Goal: Task Accomplishment & Management: Use online tool/utility

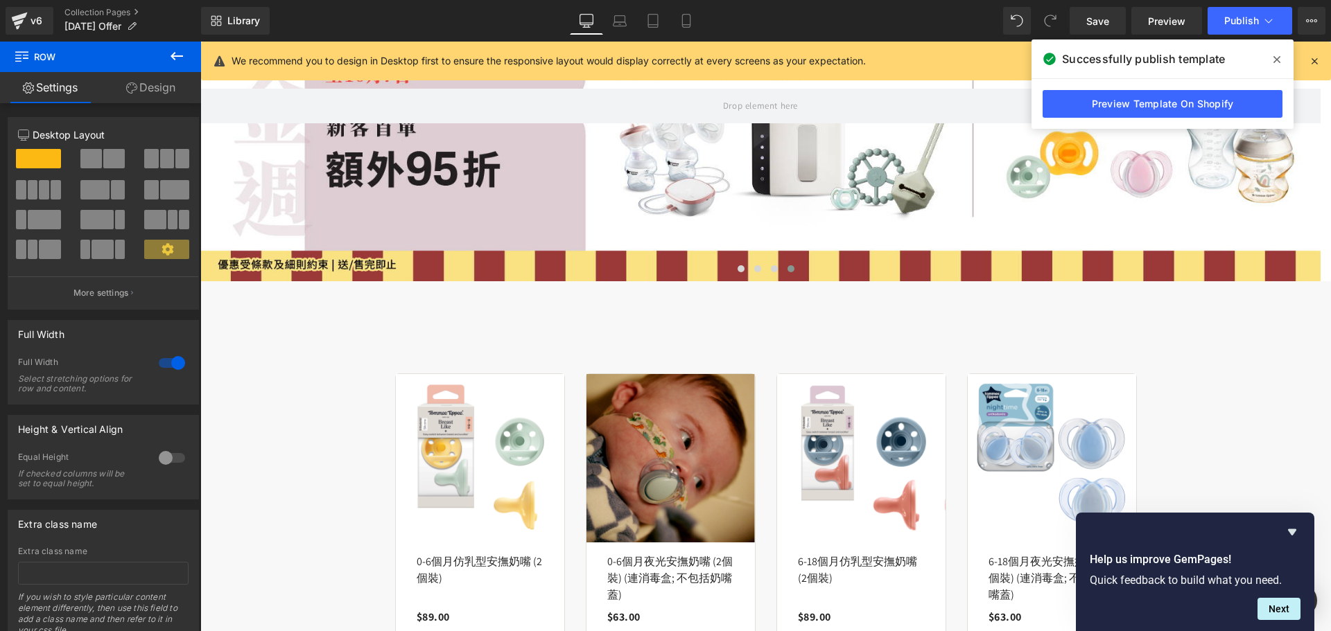
scroll to position [277, 0]
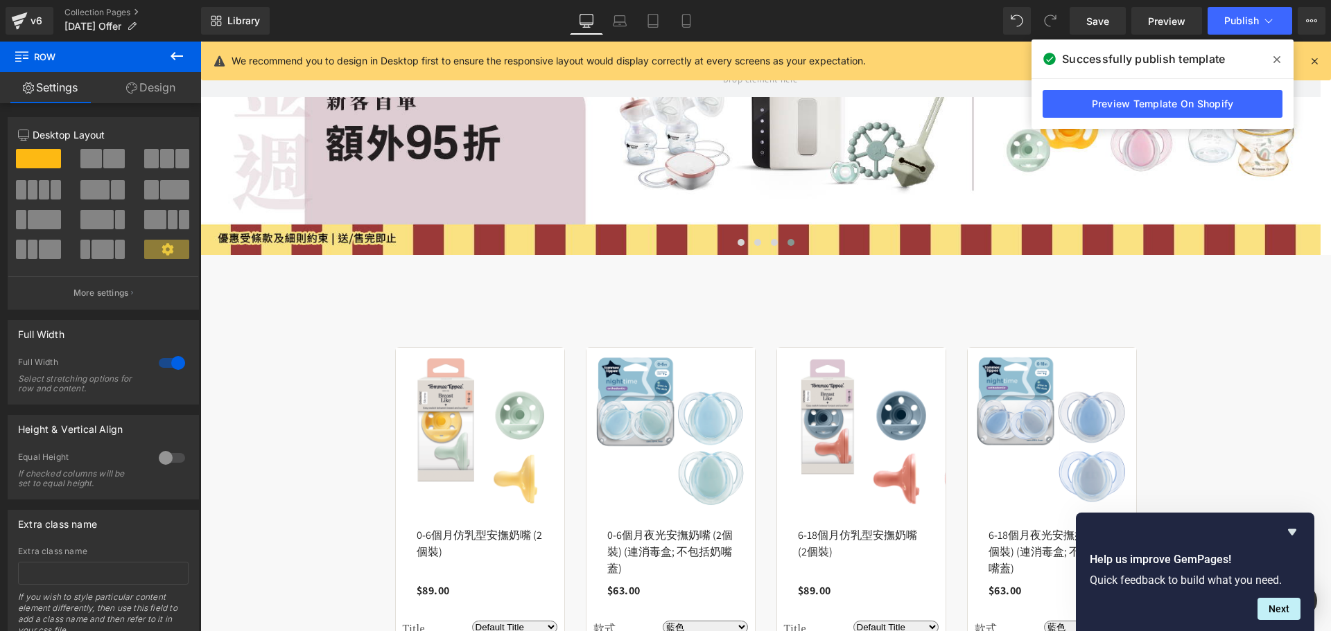
click at [743, 403] on img at bounding box center [670, 432] width 168 height 168
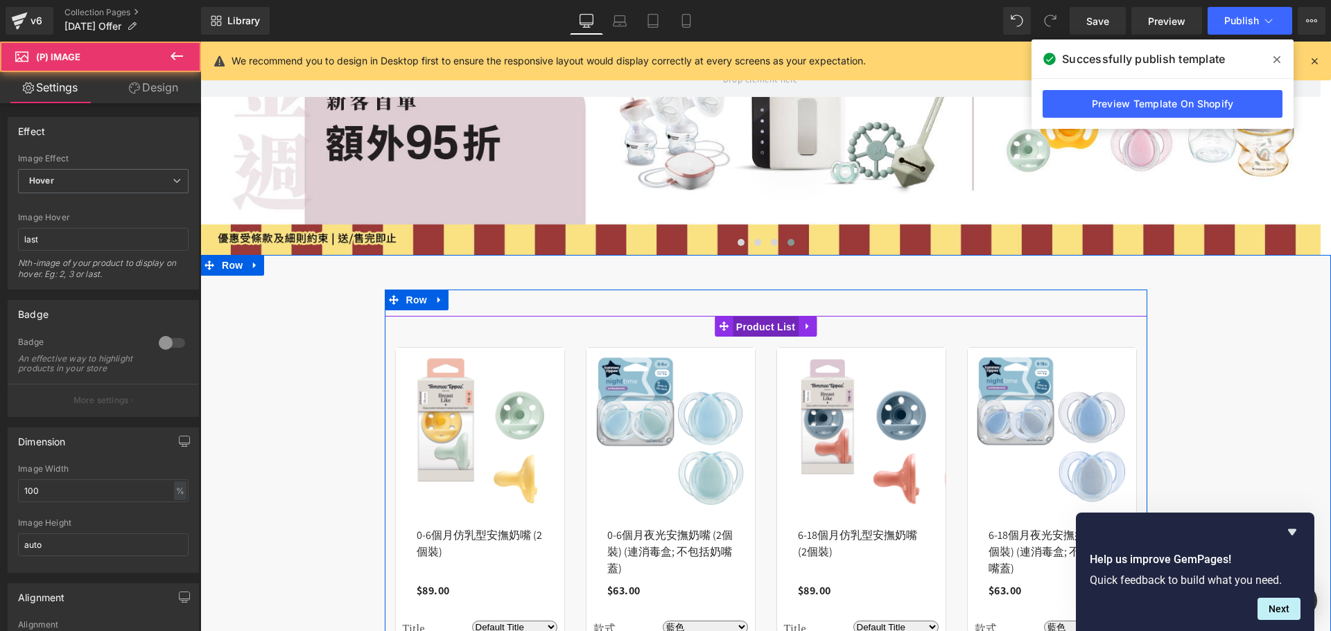
click at [761, 320] on span "Product List" at bounding box center [766, 327] width 66 height 21
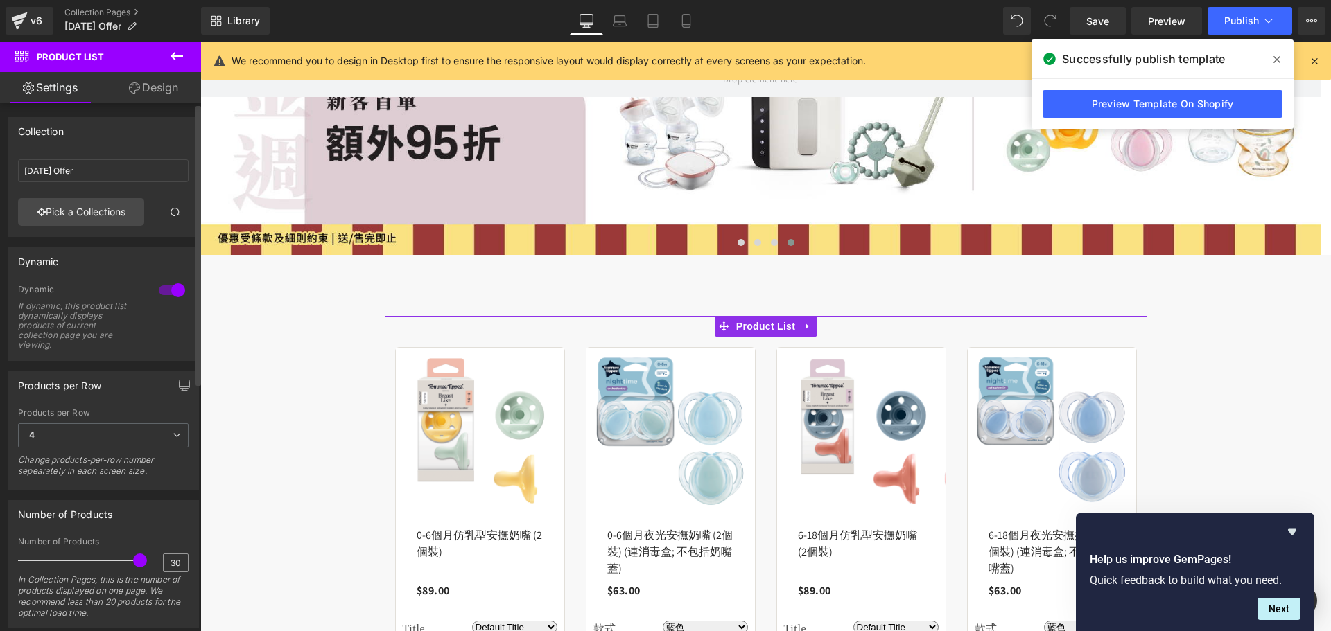
drag, startPoint x: 156, startPoint y: 563, endPoint x: 177, endPoint y: 562, distance: 21.5
click at [177, 562] on div "Number of Products 30 In Collection Pages, this is the number of products displ…" at bounding box center [103, 582] width 171 height 91
drag, startPoint x: 165, startPoint y: 561, endPoint x: 190, endPoint y: 565, distance: 25.2
click at [190, 565] on div "30 Number of Products 30 In Collection Pages, this is the number of products di…" at bounding box center [103, 582] width 190 height 91
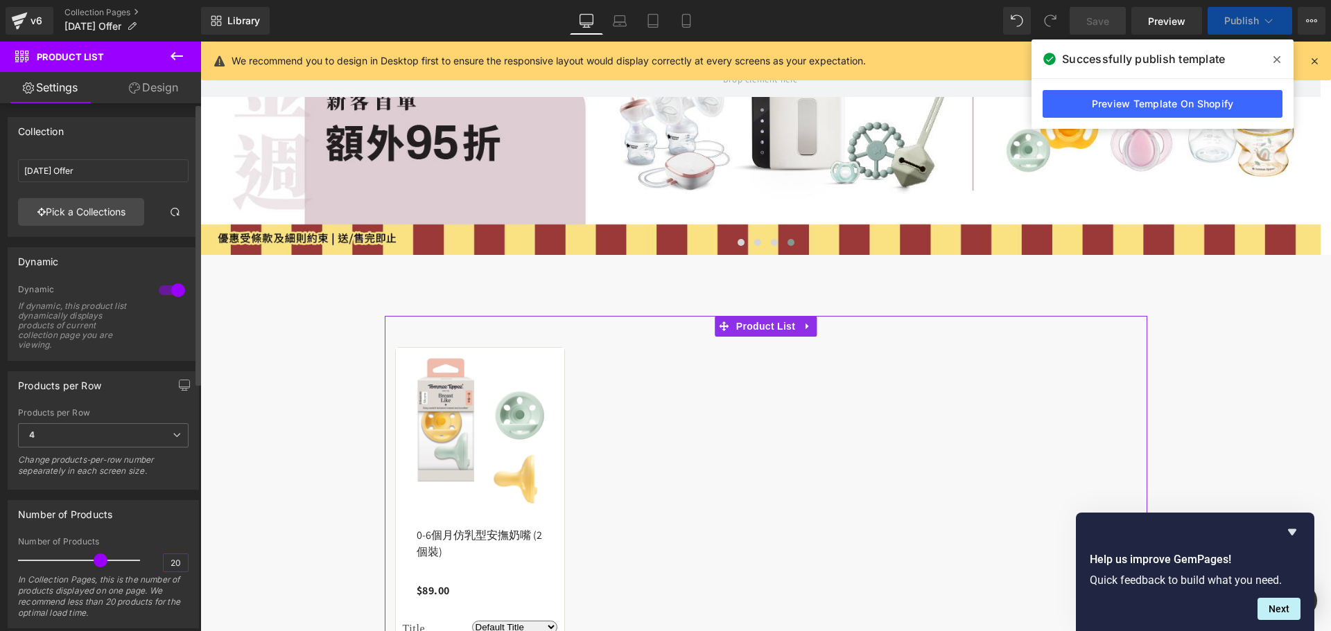
type input "20"
click at [183, 521] on div "Number of Products" at bounding box center [103, 514] width 190 height 26
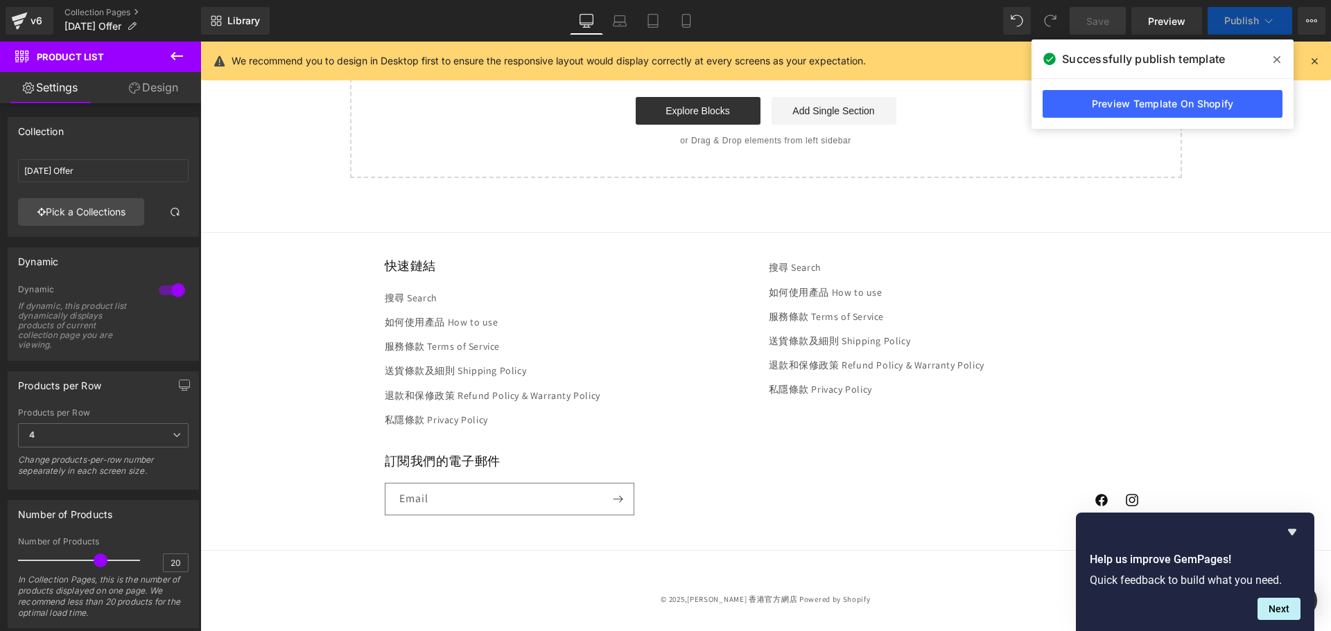
click at [1284, 265] on footer "快速鏈結 搜尋 Search 如何使用產品 How to use 服務條款 Terms of Service 送貨條款及細則 Shipping Policy …" at bounding box center [765, 431] width 1130 height 399
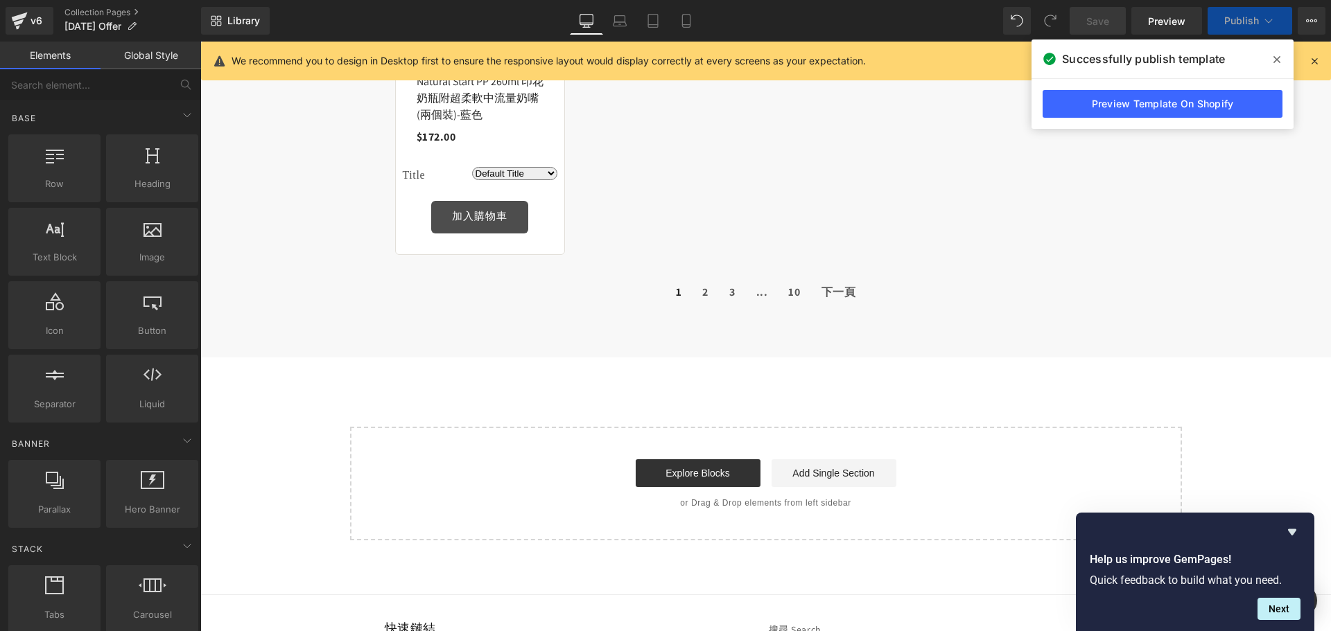
scroll to position [2624, 0]
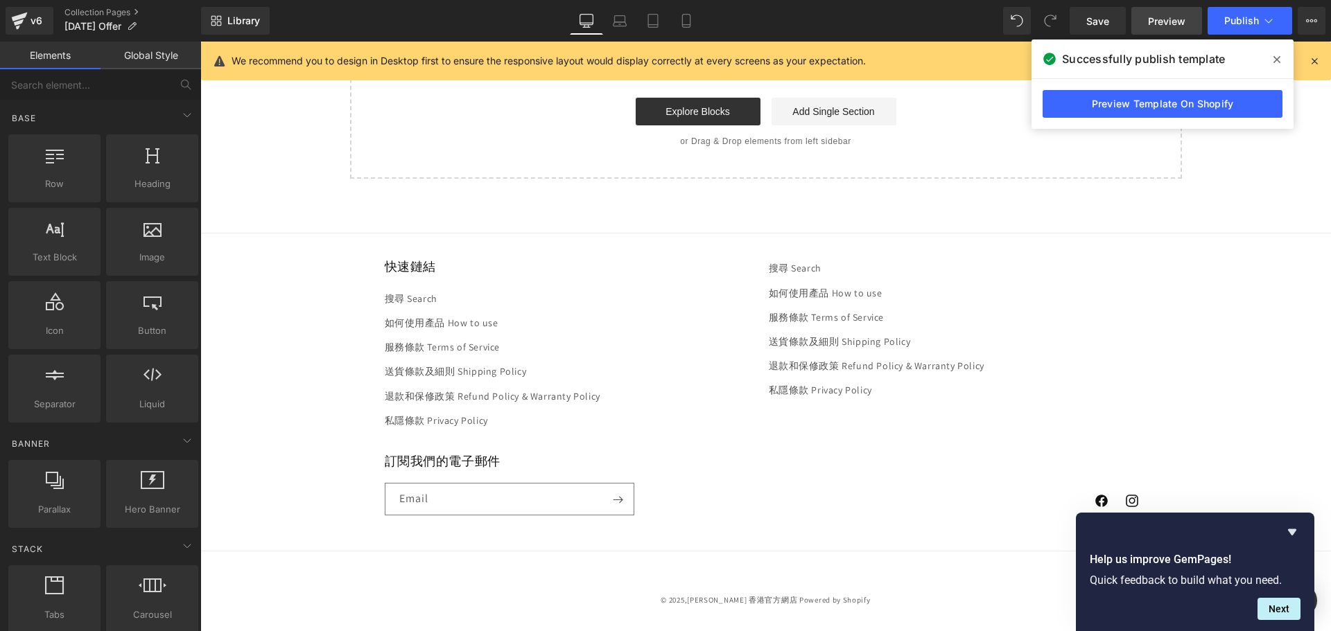
click at [1279, 58] on icon at bounding box center [1276, 59] width 7 height 7
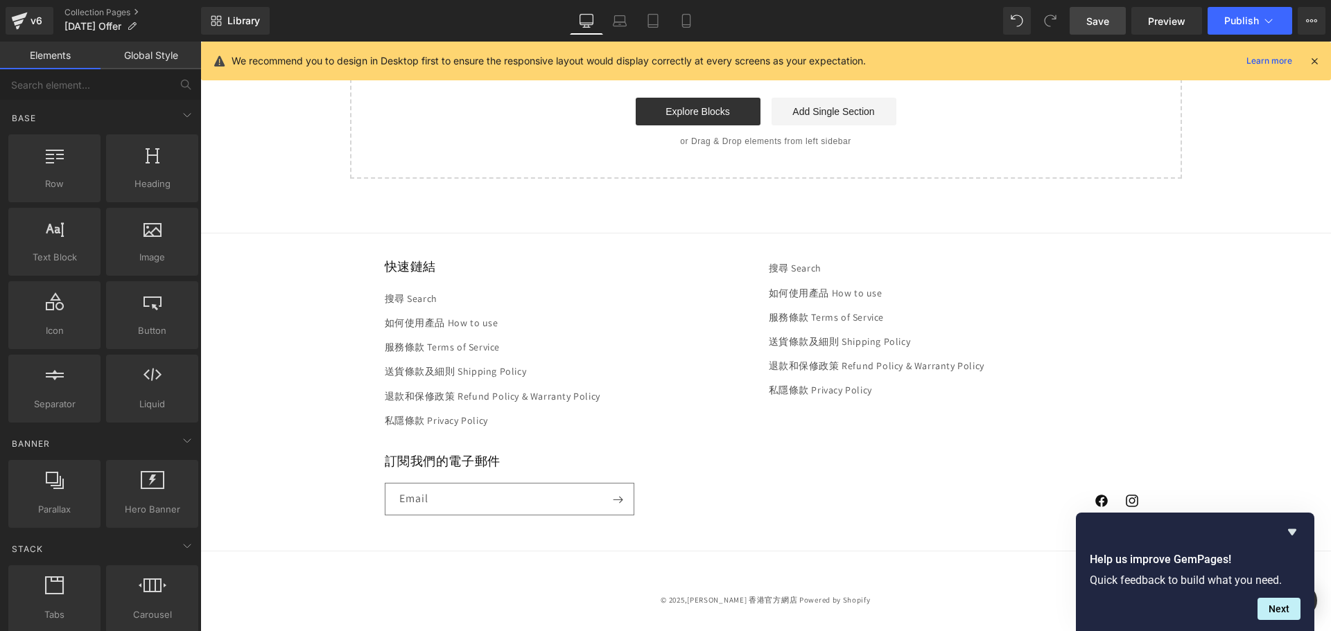
click at [1109, 17] on span "Save" at bounding box center [1097, 21] width 23 height 15
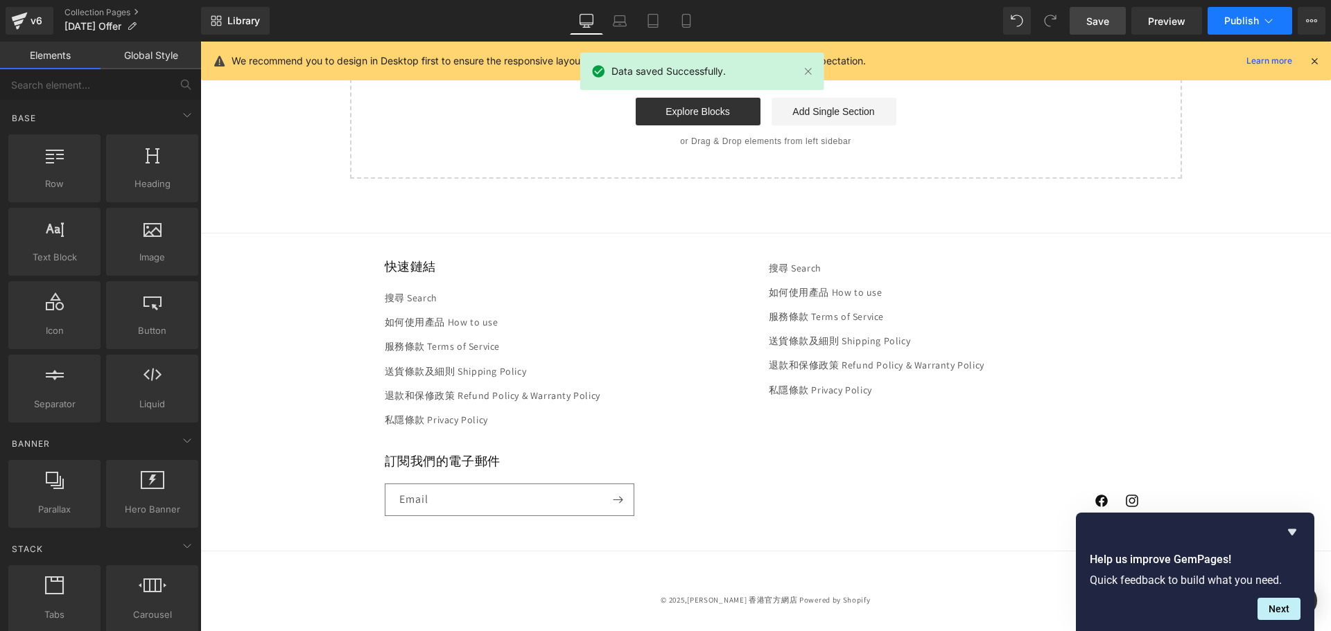
click at [1230, 21] on span "Publish" at bounding box center [1241, 20] width 35 height 11
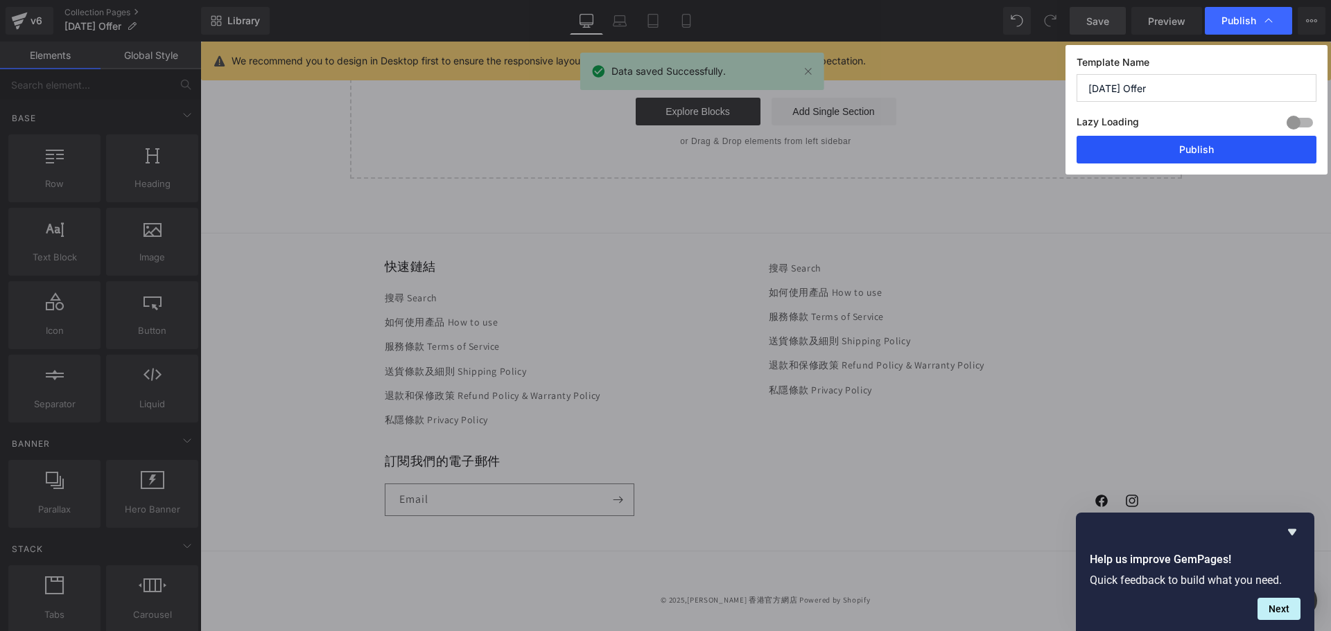
drag, startPoint x: 1169, startPoint y: 145, endPoint x: 966, endPoint y: 100, distance: 207.3
click at [1169, 145] on button "Publish" at bounding box center [1196, 150] width 240 height 28
